Goal: Transaction & Acquisition: Purchase product/service

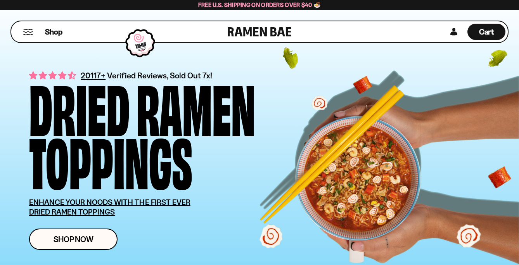
click at [28, 30] on button "Mobile Menu Trigger" at bounding box center [28, 32] width 10 height 7
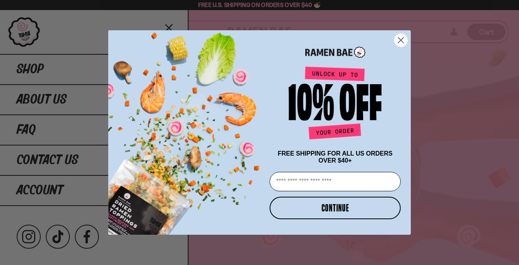
click at [396, 40] on circle "Close dialog" at bounding box center [400, 40] width 13 height 13
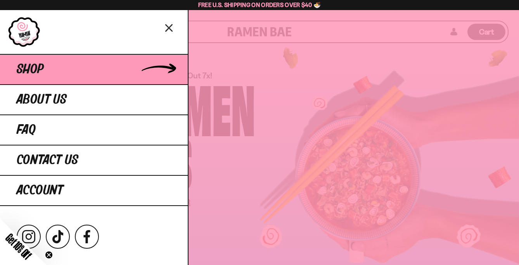
click at [45, 66] on link "Shop" at bounding box center [94, 69] width 188 height 30
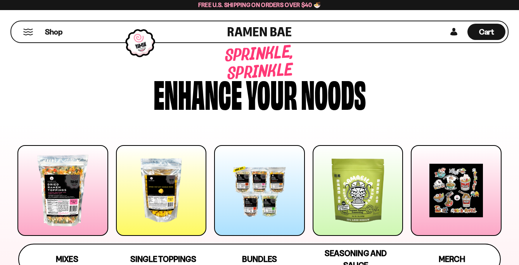
scroll to position [131, 0]
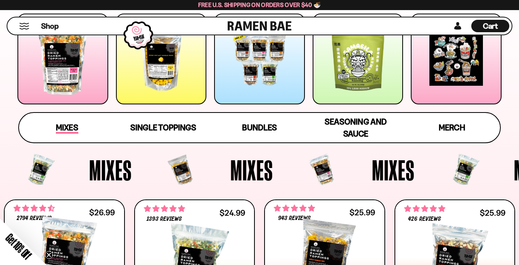
click at [71, 125] on span "Mixes" at bounding box center [67, 128] width 22 height 11
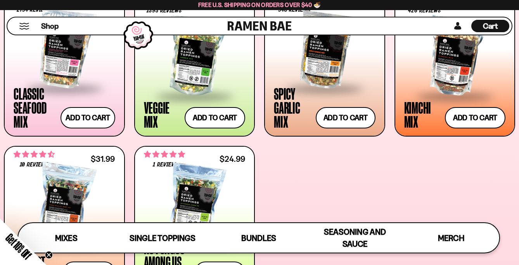
scroll to position [290, 0]
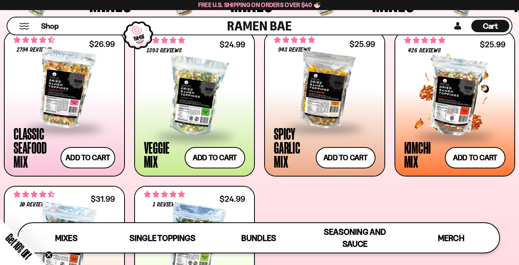
click at [446, 80] on div at bounding box center [455, 97] width 102 height 78
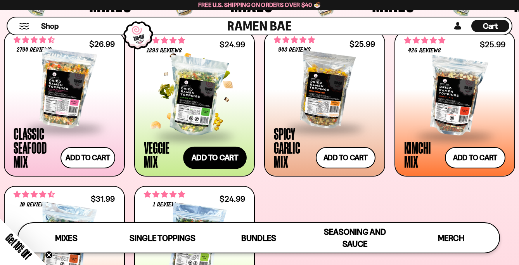
click at [223, 158] on button "Add to cart" at bounding box center [215, 157] width 64 height 22
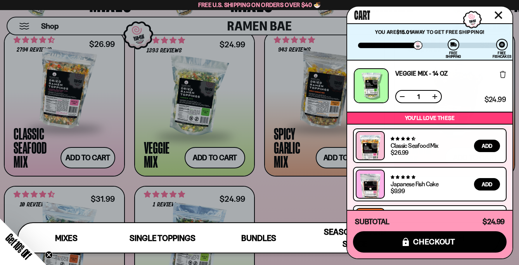
click at [370, 81] on div at bounding box center [371, 85] width 35 height 35
click at [196, 81] on div at bounding box center [259, 132] width 519 height 265
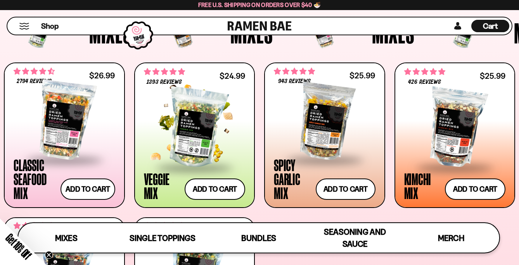
scroll to position [254, 0]
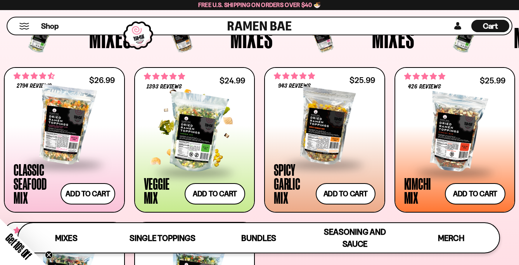
click at [192, 95] on div at bounding box center [195, 133] width 102 height 78
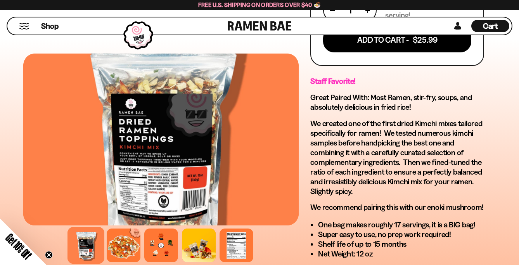
scroll to position [450, 0]
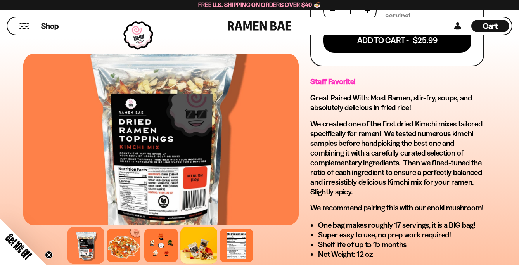
click at [189, 243] on div at bounding box center [198, 245] width 37 height 37
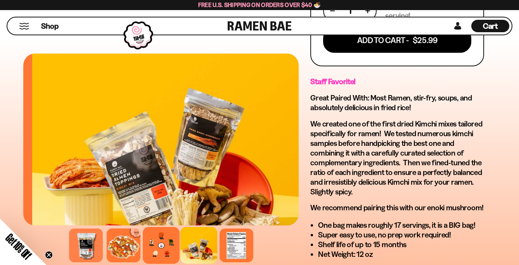
click at [153, 246] on div at bounding box center [161, 245] width 37 height 37
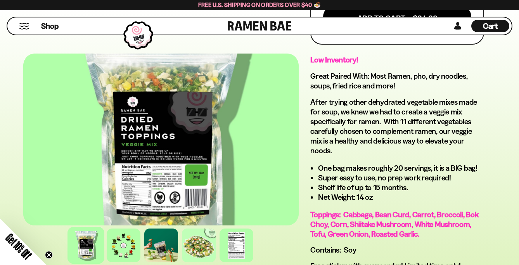
scroll to position [498, 0]
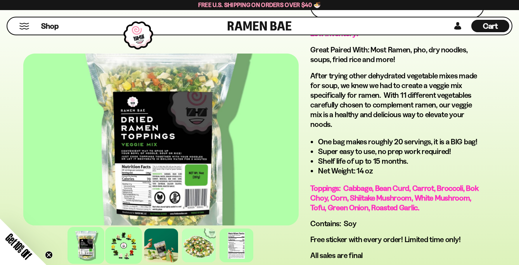
click at [122, 247] on div at bounding box center [123, 245] width 37 height 37
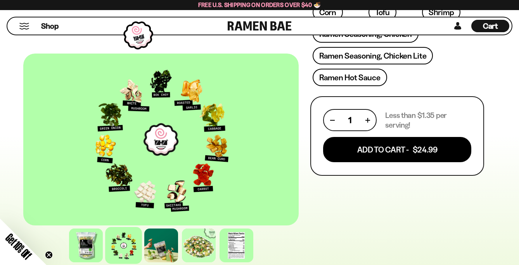
scroll to position [92, 0]
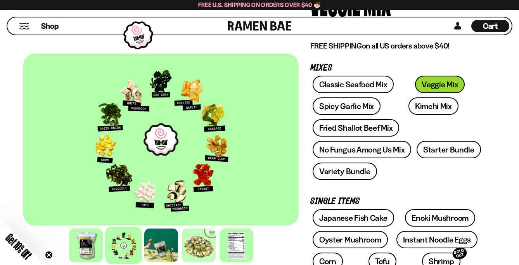
click at [24, 24] on button "Mobile Menu Trigger" at bounding box center [24, 26] width 10 height 7
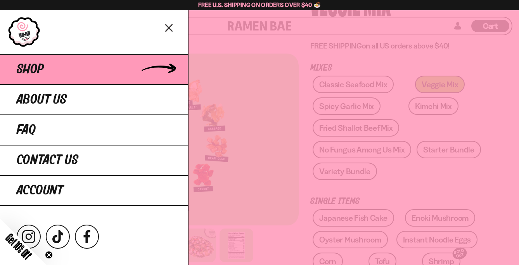
click at [26, 71] on span "Shop" at bounding box center [30, 69] width 27 height 14
